Goal: Task Accomplishment & Management: Manage account settings

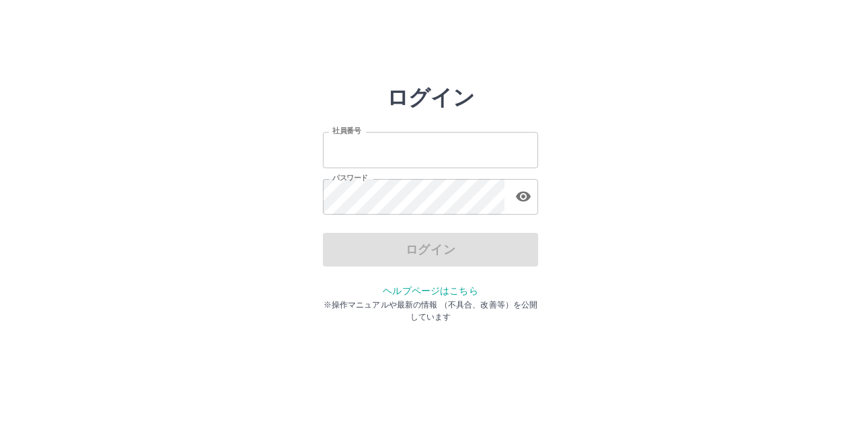
type input "*******"
click at [432, 251] on div "ログイン" at bounding box center [430, 250] width 215 height 34
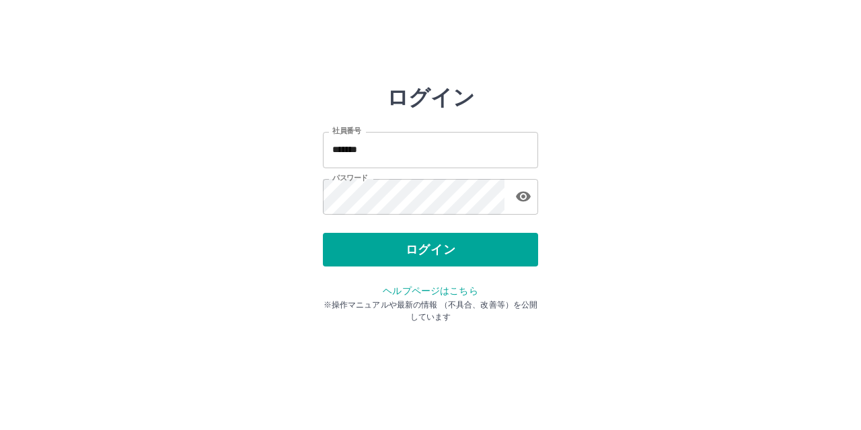
click at [432, 251] on button "ログイン" at bounding box center [430, 250] width 215 height 34
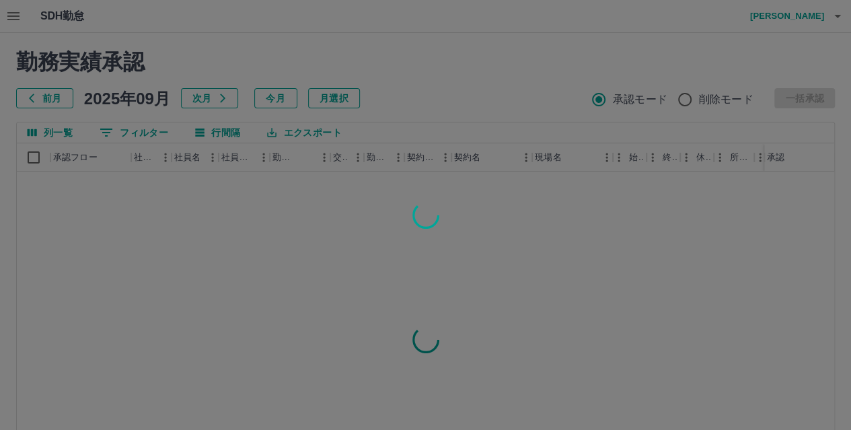
click at [10, 15] on div at bounding box center [425, 215] width 851 height 430
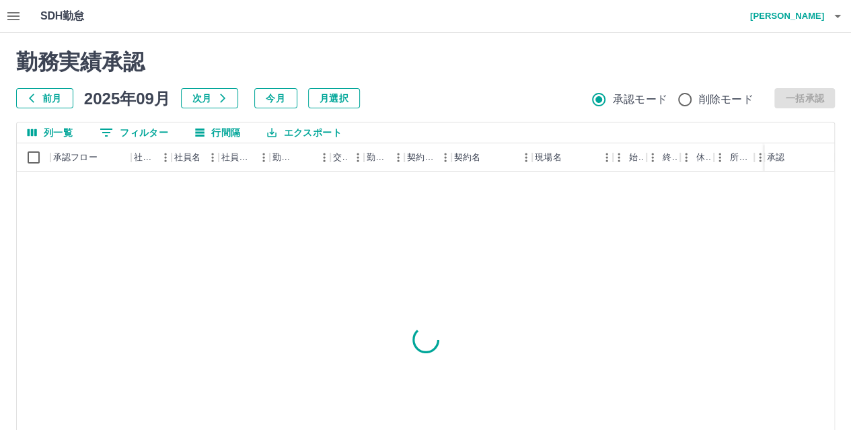
click at [10, 15] on icon "button" at bounding box center [13, 16] width 12 height 8
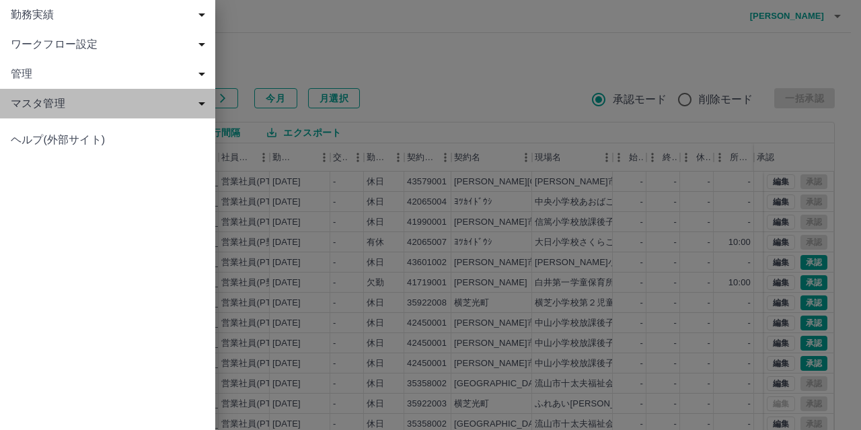
click at [43, 103] on span "マスタ管理" at bounding box center [110, 103] width 199 height 16
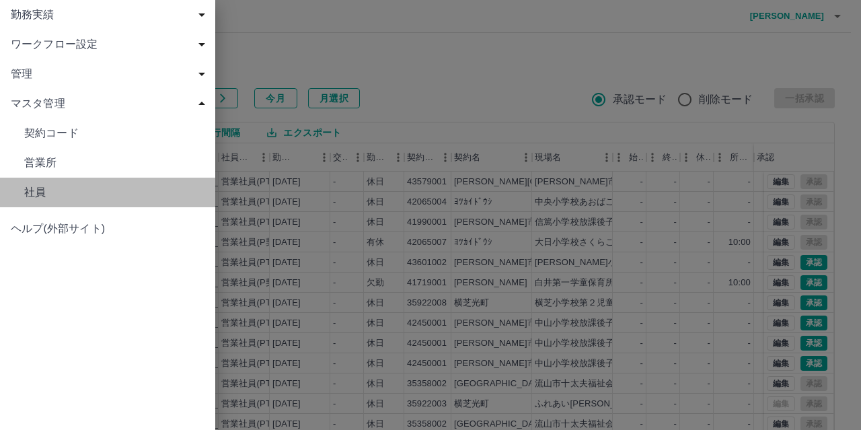
click at [43, 185] on span "社員" at bounding box center [114, 192] width 180 height 16
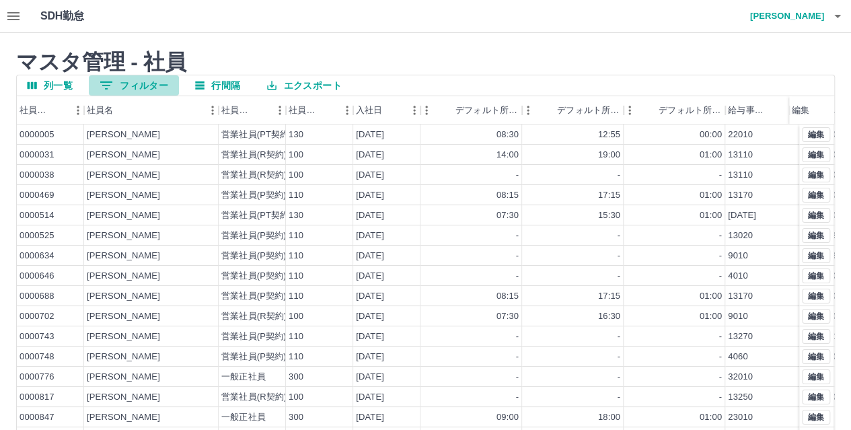
click at [126, 89] on button "0 フィルター" at bounding box center [134, 85] width 90 height 20
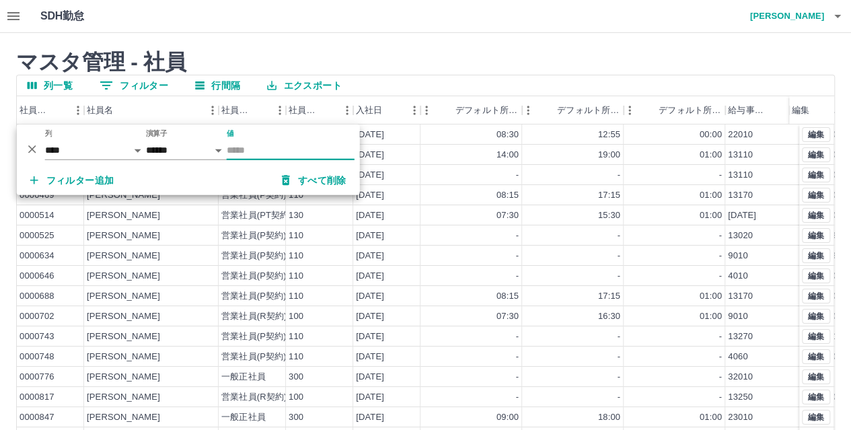
click at [259, 147] on input "値" at bounding box center [291, 151] width 128 height 20
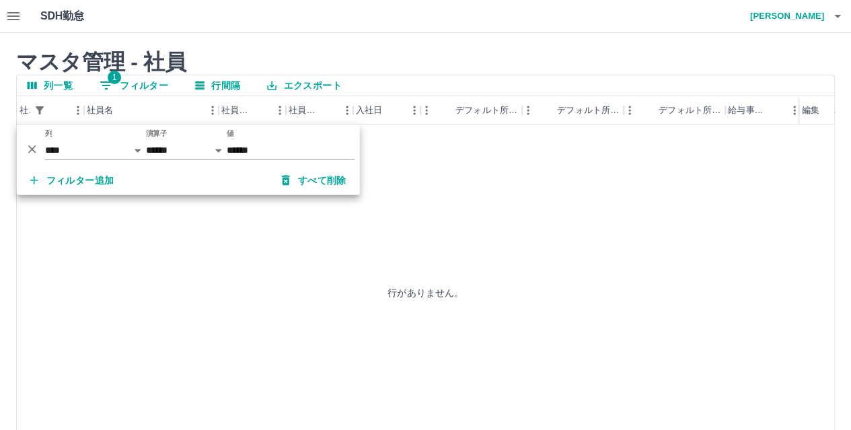
click at [176, 181] on div "フィルター追加 すべて削除" at bounding box center [188, 180] width 343 height 30
click at [252, 145] on input "******" at bounding box center [291, 151] width 128 height 20
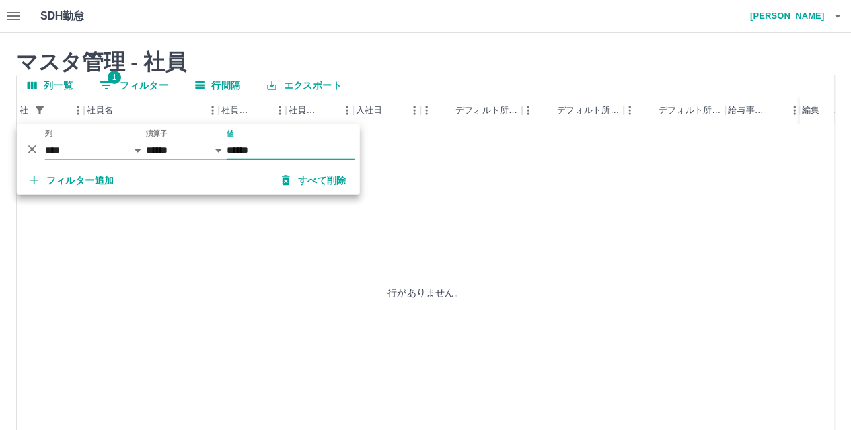
click at [252, 145] on input "******" at bounding box center [291, 151] width 128 height 20
click at [246, 147] on input "********" at bounding box center [291, 151] width 128 height 20
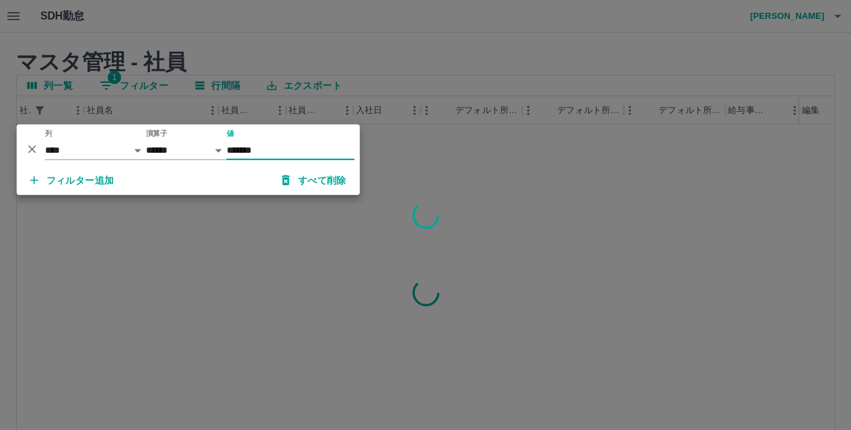
type input "*******"
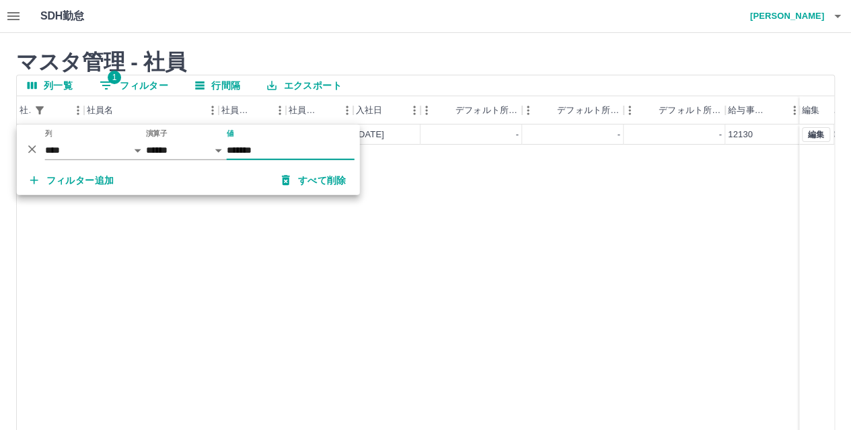
click at [415, 209] on div "0105199 楠木　浩延 営業社員(P契約) 110 2025-06-01 - - - 12130 43255001 編集" at bounding box center [501, 296] width 969 height 344
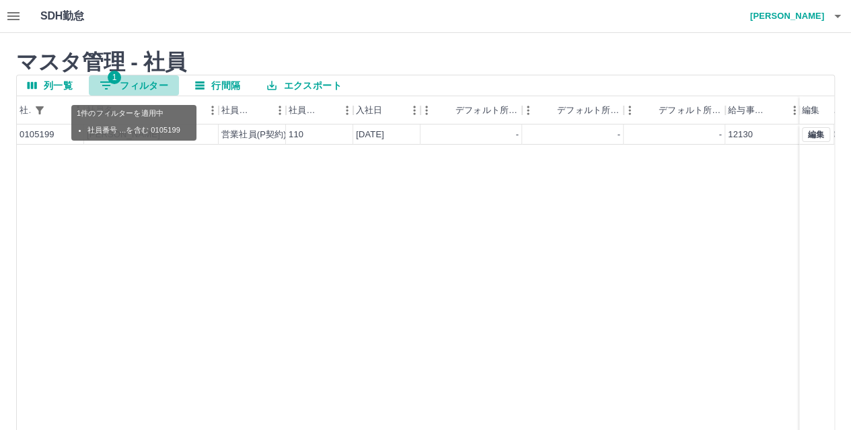
click at [120, 81] on button "1 フィルター" at bounding box center [134, 85] width 90 height 20
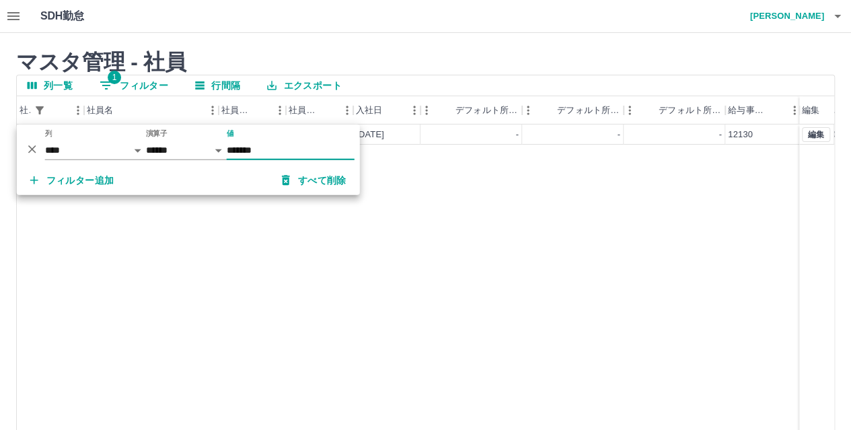
click at [172, 186] on div "フィルター追加 すべて削除" at bounding box center [188, 180] width 343 height 30
click at [87, 239] on div "0105199 楠木　浩延 営業社員(P契約) 110 2025-06-01 - - - 12130 43255001 編集" at bounding box center [501, 296] width 969 height 344
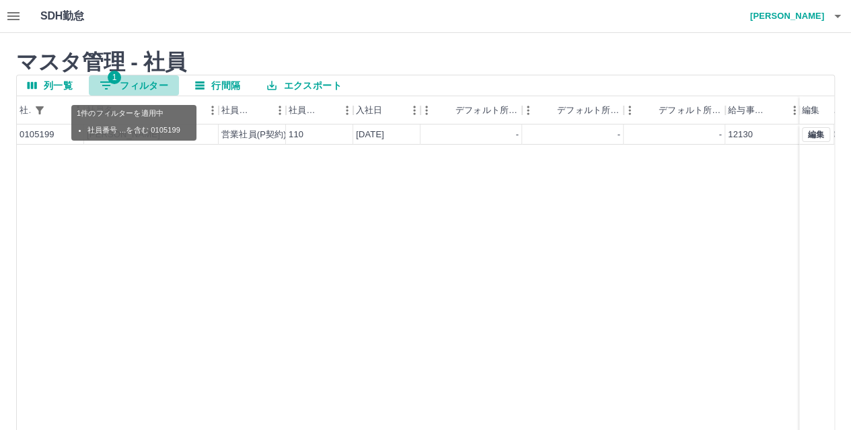
click at [127, 80] on button "1 フィルター" at bounding box center [134, 85] width 90 height 20
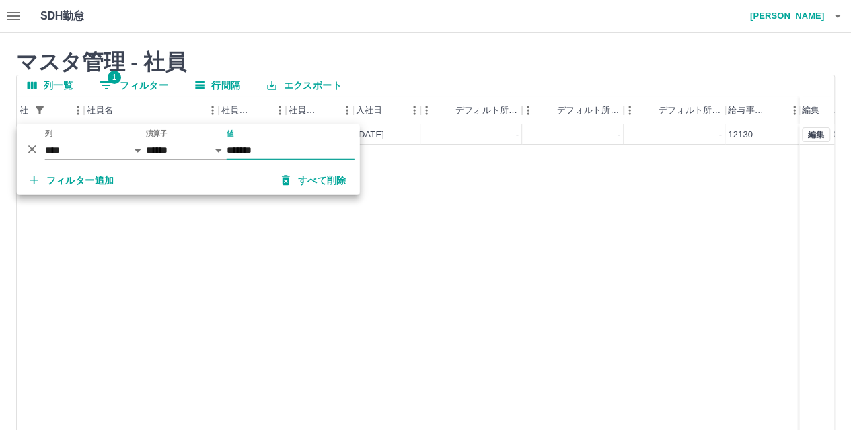
click at [252, 149] on input "*******" at bounding box center [291, 151] width 128 height 20
type input "******"
click at [175, 188] on div "フィルター追加 すべて削除" at bounding box center [188, 180] width 343 height 30
click at [186, 295] on div "0105199 楠木　浩延 営業社員(P契約) 110 2025-06-01 - - - 12130 43255001 編集" at bounding box center [501, 296] width 969 height 344
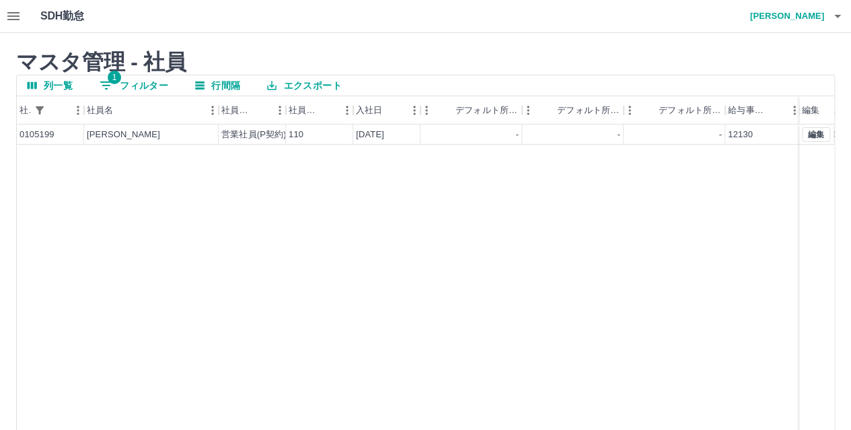
click at [136, 85] on button "1 フィルター" at bounding box center [134, 85] width 90 height 20
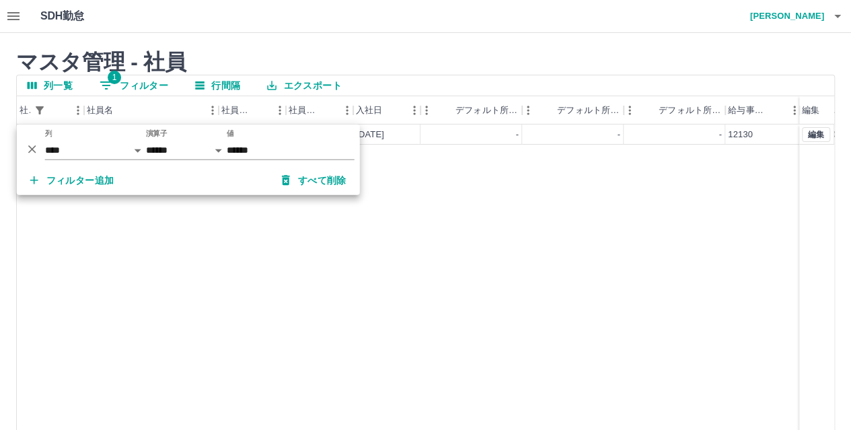
click at [117, 329] on div "0105199 楠木　浩延 営業社員(P契約) 110 2025-06-01 - - - 12130 43255001 編集" at bounding box center [501, 296] width 969 height 344
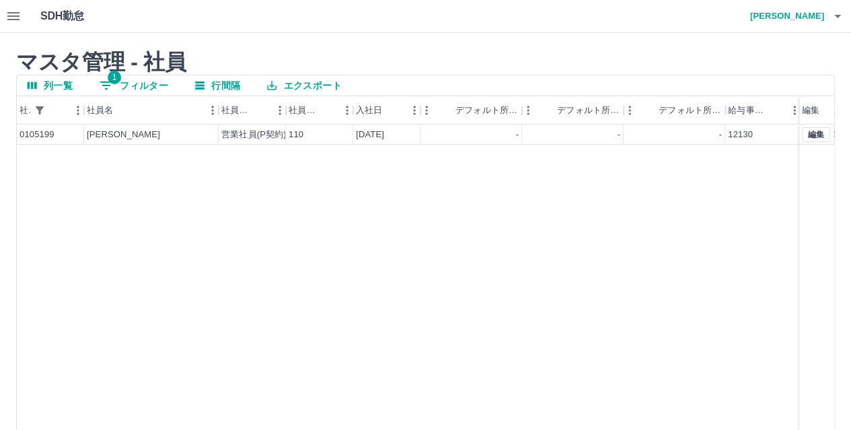
click at [122, 83] on button "1 フィルター" at bounding box center [134, 85] width 90 height 20
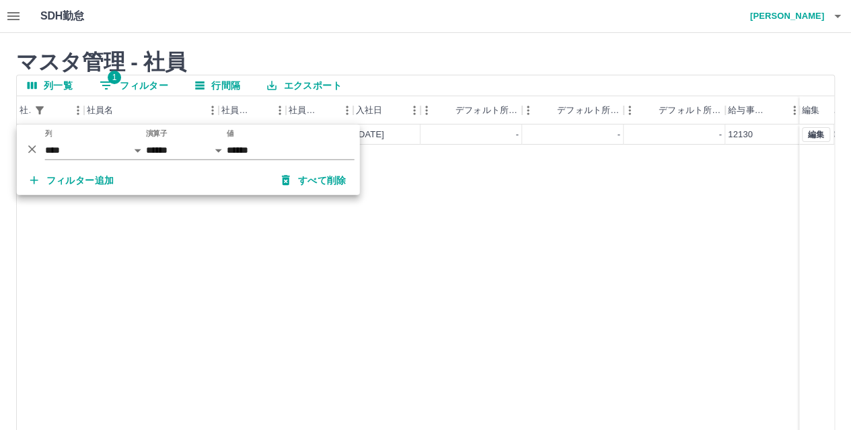
click at [213, 243] on div "0105199 楠木　浩延 営業社員(P契約) 110 2025-06-01 - - - 12130 43255001 編集" at bounding box center [501, 296] width 969 height 344
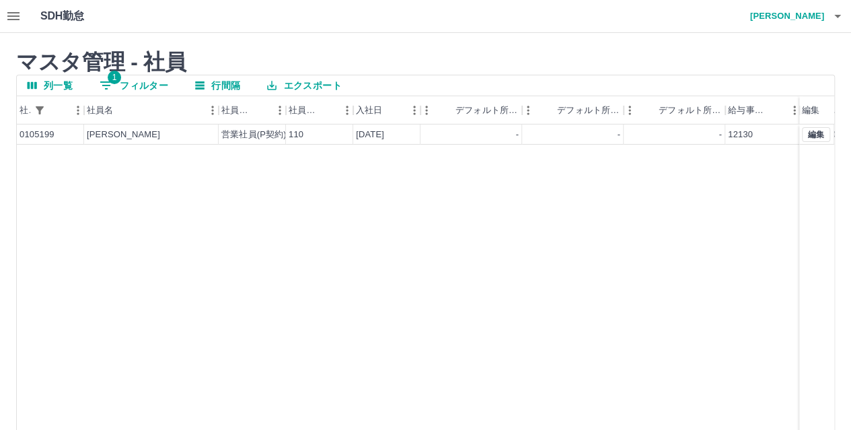
click at [163, 254] on div "0105199 楠木　浩延 営業社員(P契約) 110 2025-06-01 - - - 12130 43255001 編集" at bounding box center [501, 296] width 969 height 344
click at [124, 87] on button "1 フィルター" at bounding box center [134, 85] width 90 height 20
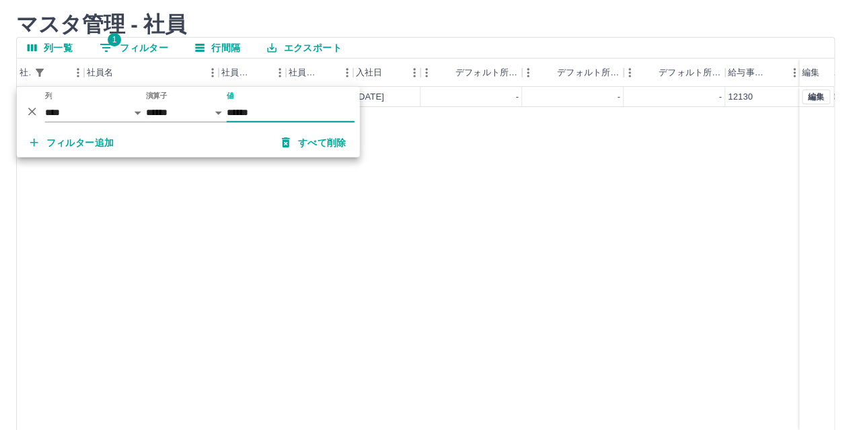
scroll to position [67, 0]
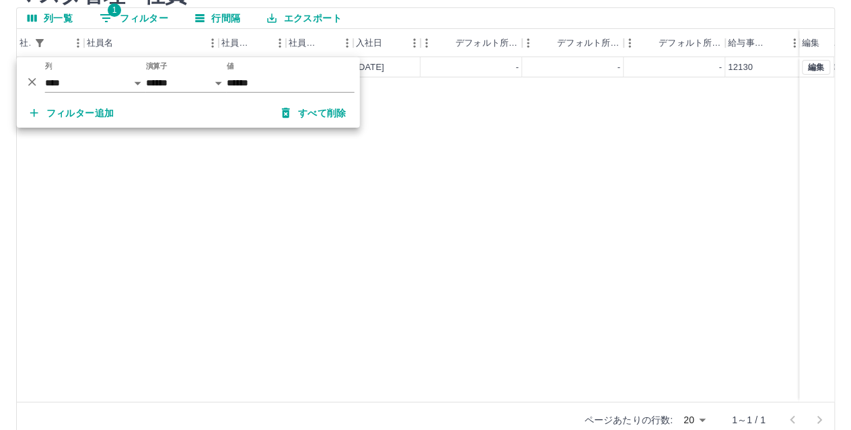
click at [304, 198] on div "0105199 楠木　浩延 営業社員(P契約) 110 2025-06-01 - - - 12130 43255001 編集" at bounding box center [501, 229] width 969 height 344
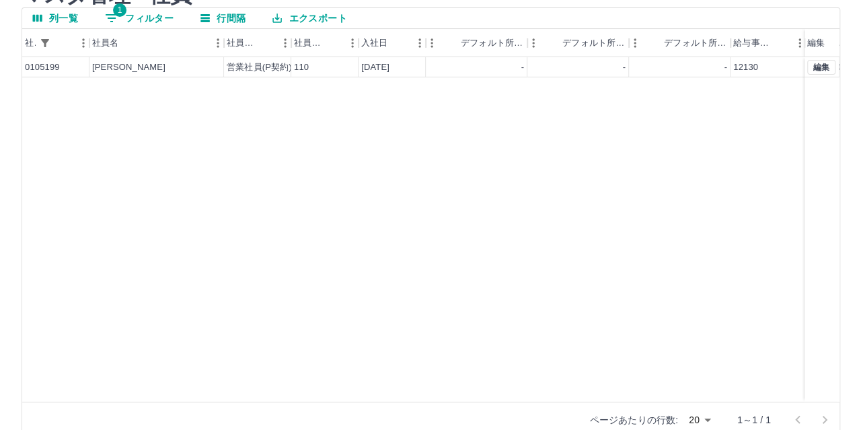
scroll to position [0, 0]
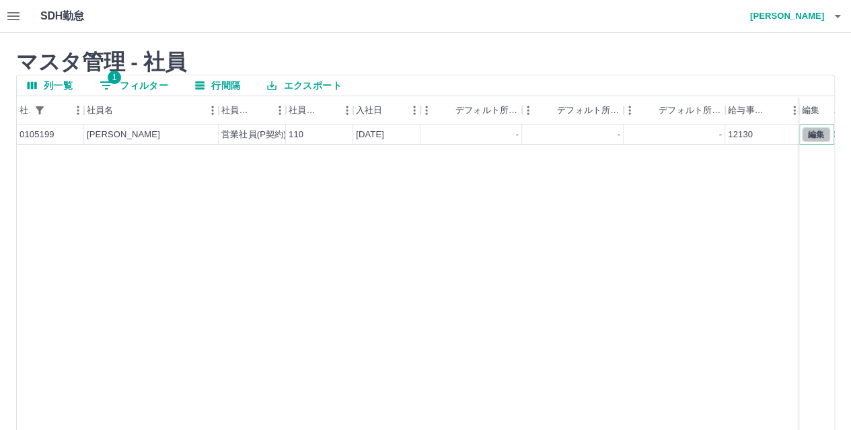
click at [826, 134] on button "編集" at bounding box center [816, 134] width 28 height 15
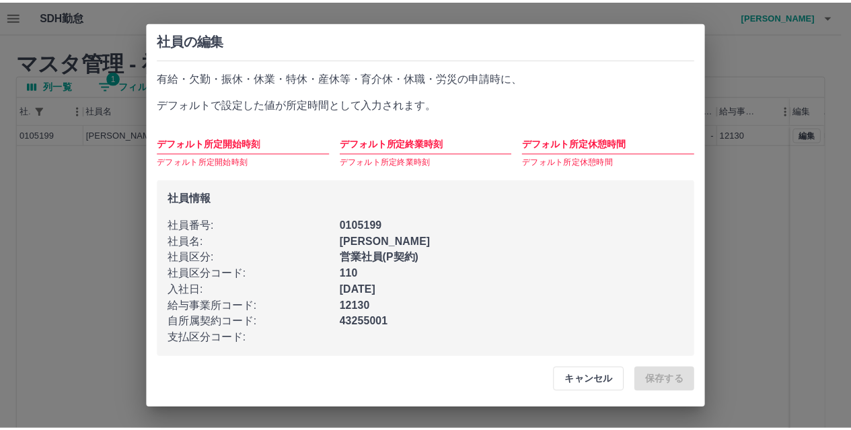
scroll to position [16, 0]
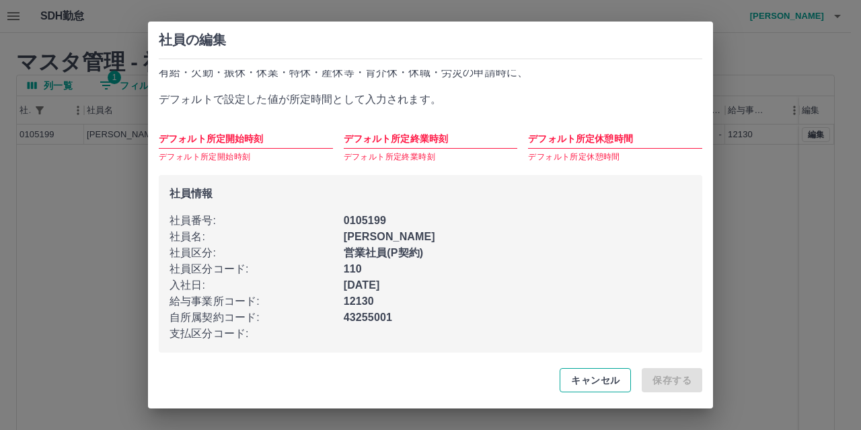
click at [587, 377] on button "キャンセル" at bounding box center [594, 380] width 71 height 24
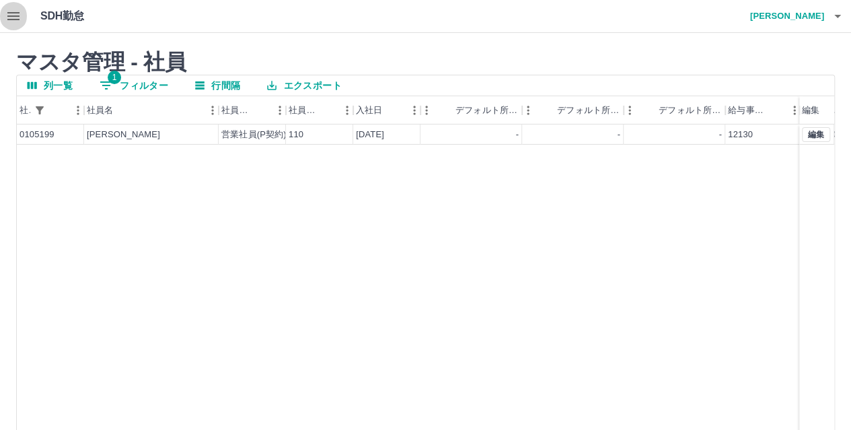
click at [13, 15] on icon "button" at bounding box center [13, 16] width 12 height 8
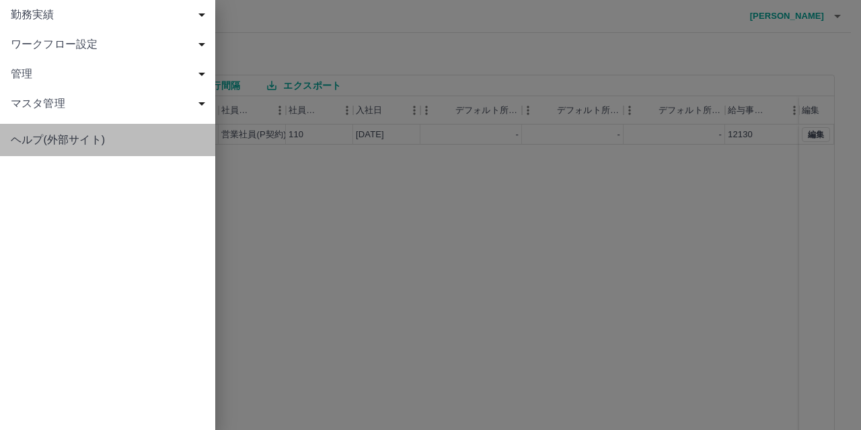
click at [77, 146] on span "ヘルプ(外部サイト)" at bounding box center [108, 140] width 194 height 16
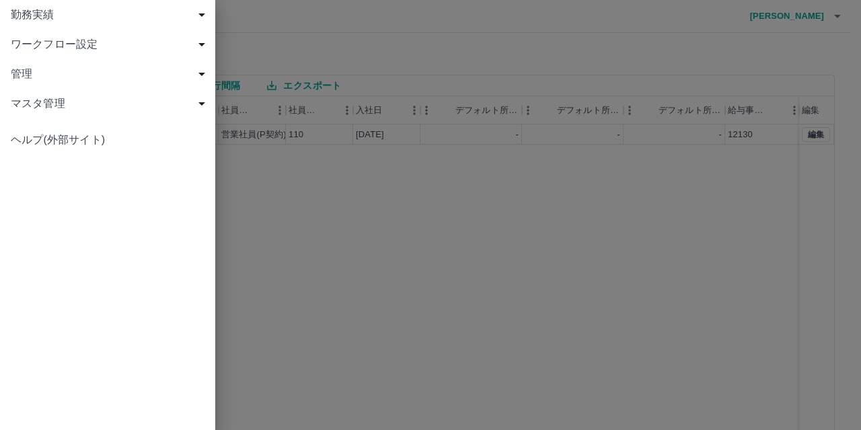
click at [359, 224] on div at bounding box center [430, 215] width 861 height 430
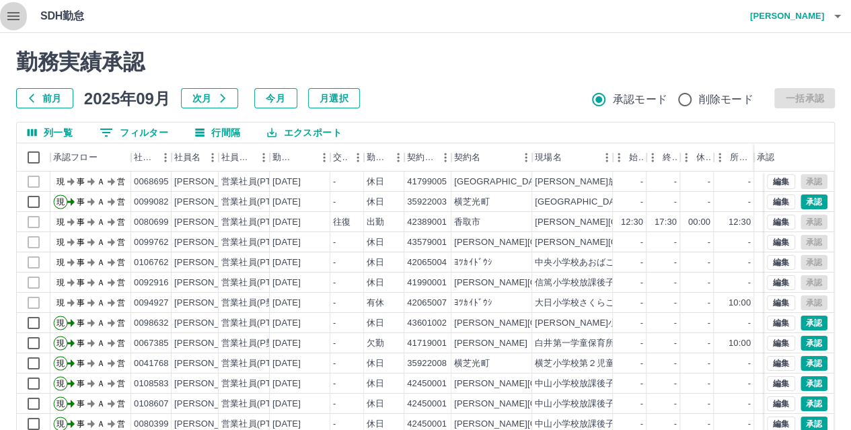
click at [11, 13] on icon "button" at bounding box center [13, 16] width 12 height 8
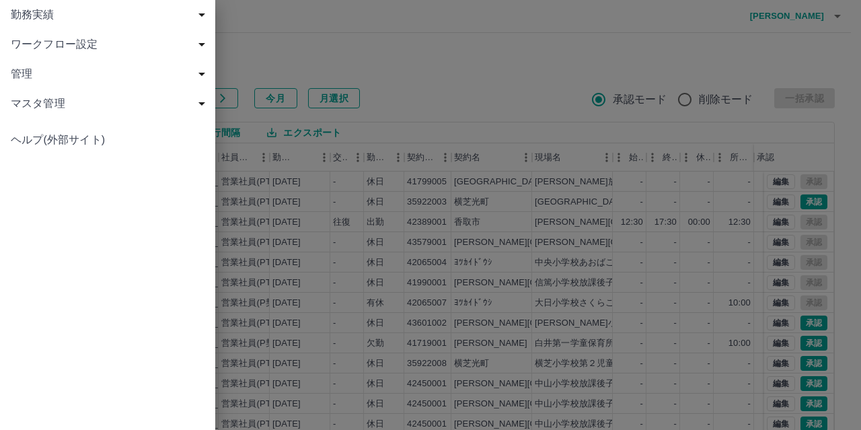
click at [736, 44] on div at bounding box center [430, 215] width 861 height 430
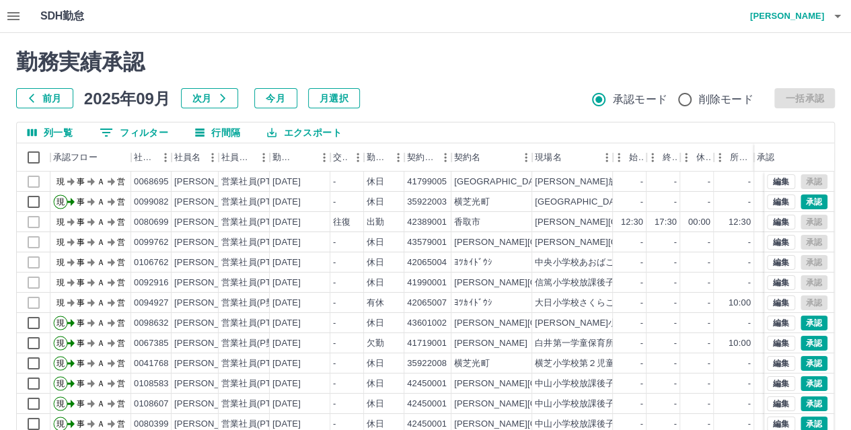
click at [18, 16] on icon "button" at bounding box center [13, 16] width 12 height 8
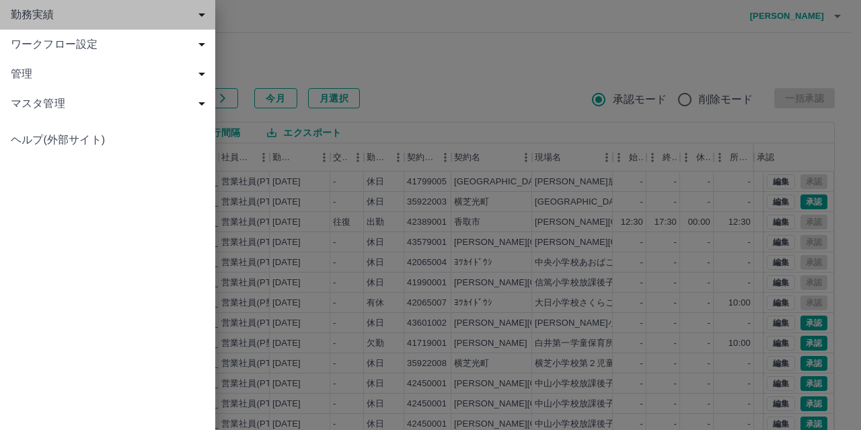
click at [81, 17] on span "勤務実績" at bounding box center [110, 15] width 199 height 16
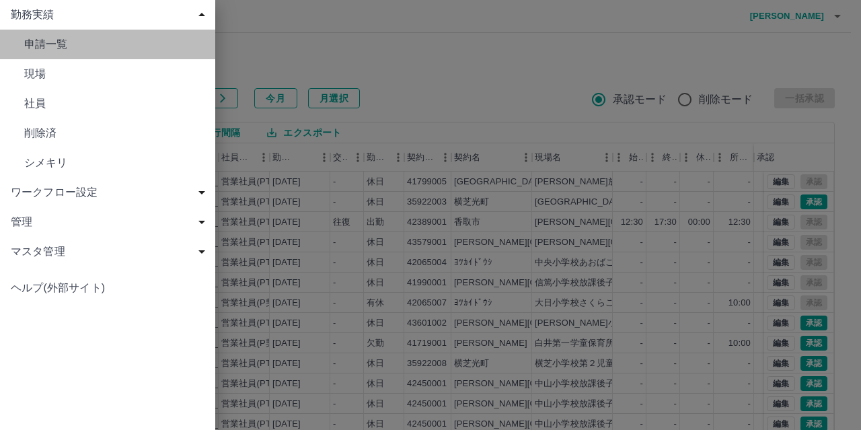
click at [51, 48] on span "申請一覧" at bounding box center [114, 44] width 180 height 16
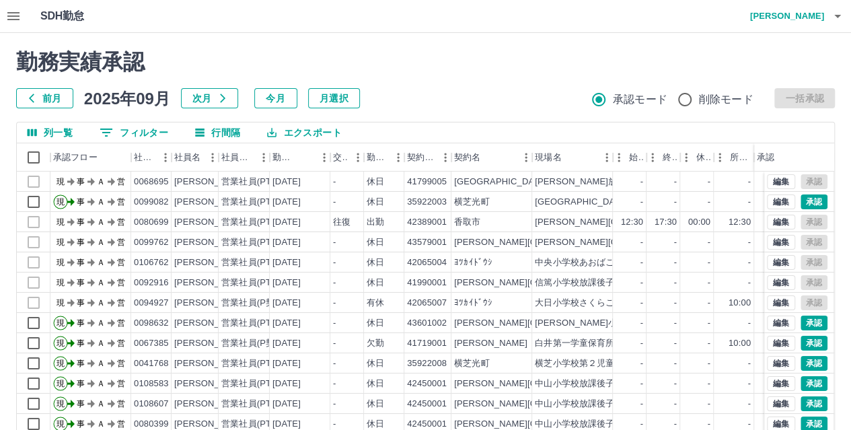
click at [61, 22] on h1 "SDH勤怠" at bounding box center [83, 16] width 87 height 32
click at [15, 18] on icon "button" at bounding box center [13, 16] width 16 height 16
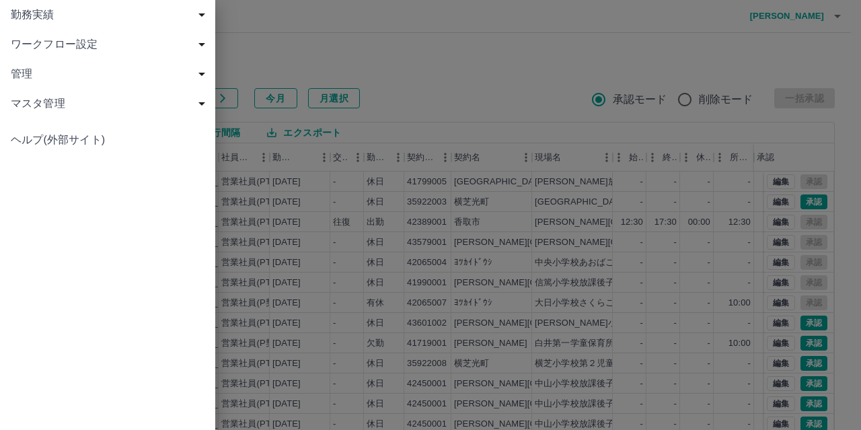
click at [34, 20] on span "勤務実績" at bounding box center [110, 15] width 199 height 16
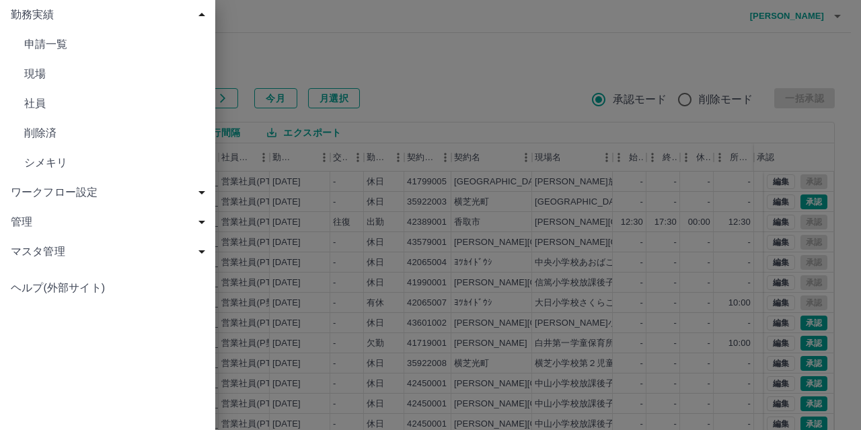
click at [52, 249] on span "マスタ管理" at bounding box center [110, 251] width 199 height 16
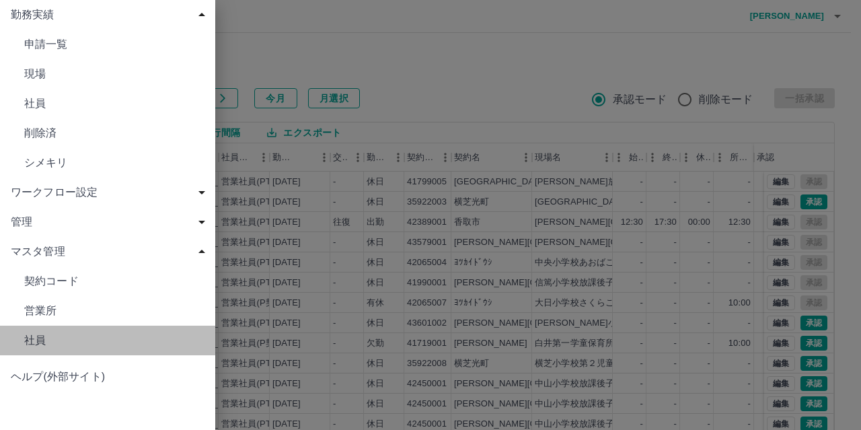
click at [36, 339] on span "社員" at bounding box center [114, 340] width 180 height 16
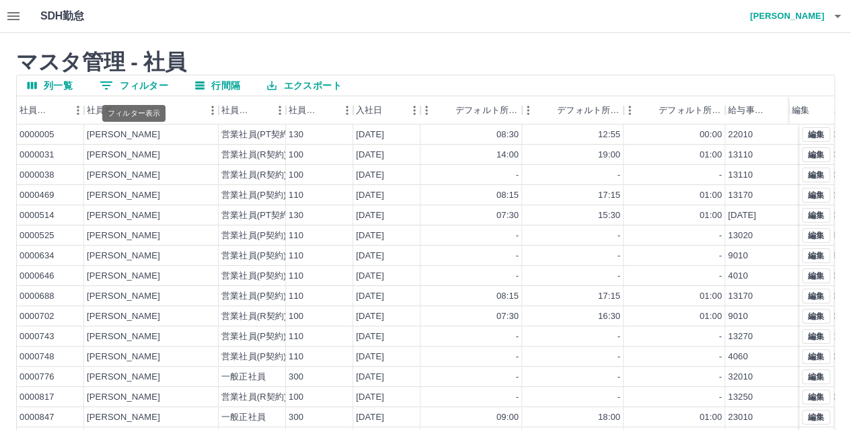
click at [112, 81] on icon "フィルター表示" at bounding box center [106, 85] width 12 height 8
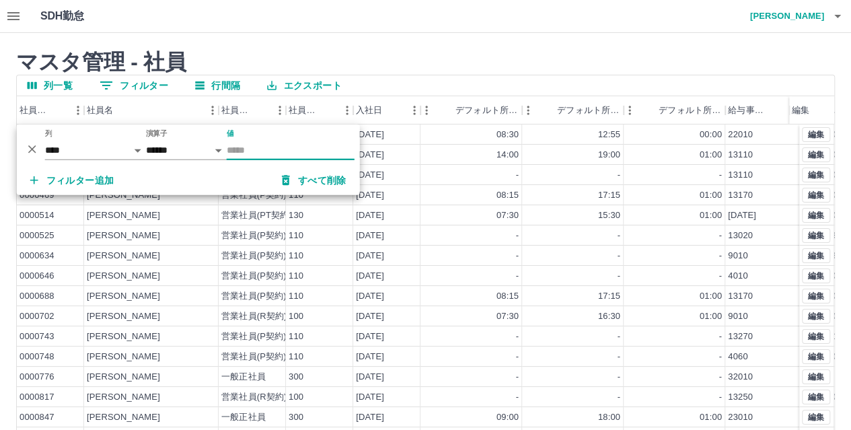
click at [235, 149] on input "値" at bounding box center [291, 151] width 128 height 20
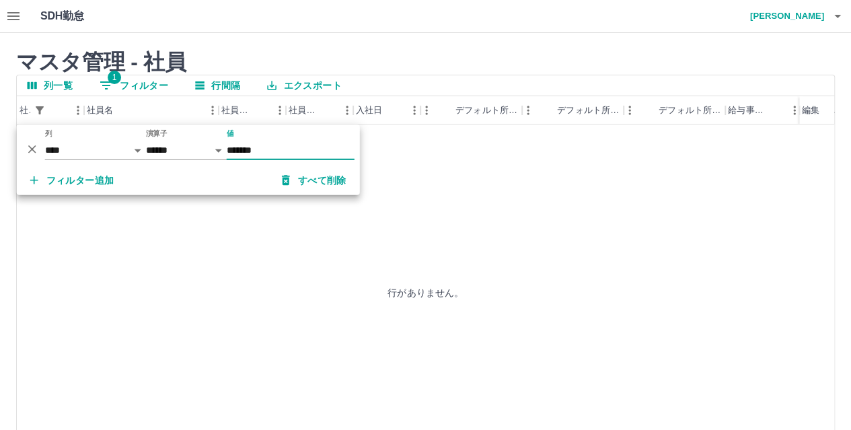
type input "*******"
click at [233, 220] on div "行がありません。" at bounding box center [425, 291] width 817 height 335
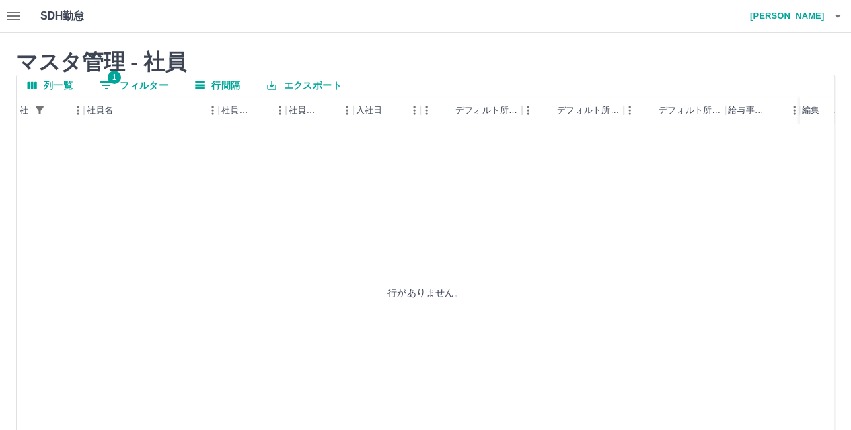
click at [383, 38] on div "マスタ管理 - 社員 列一覧 1 フィルター 行間隔 エクスポート 社員番号 社員名 社員区分 社員区分コード 入社日 デフォルト所定開始時刻 デフォルト所定…" at bounding box center [425, 277] width 851 height 488
